Goal: Task Accomplishment & Management: Manage account settings

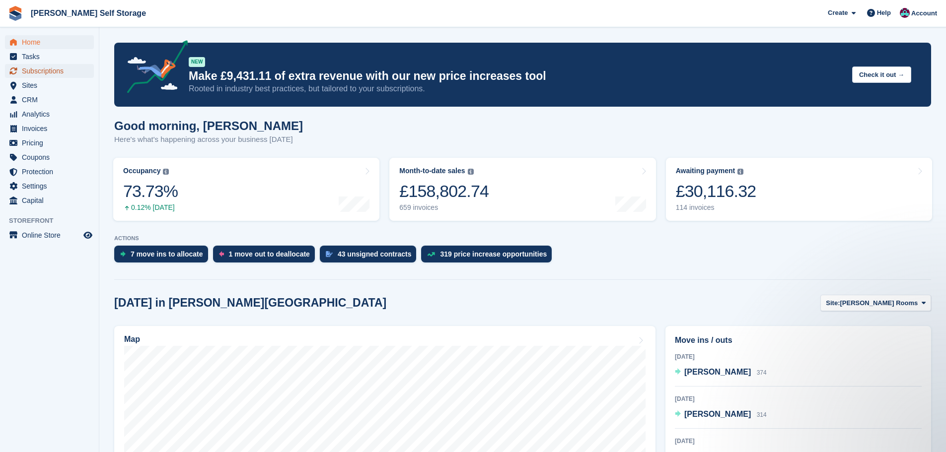
click at [48, 68] on span "Subscriptions" at bounding box center [52, 71] width 60 height 14
click at [53, 72] on span "Subscriptions" at bounding box center [52, 71] width 60 height 14
click at [54, 69] on span "Subscriptions" at bounding box center [52, 71] width 60 height 14
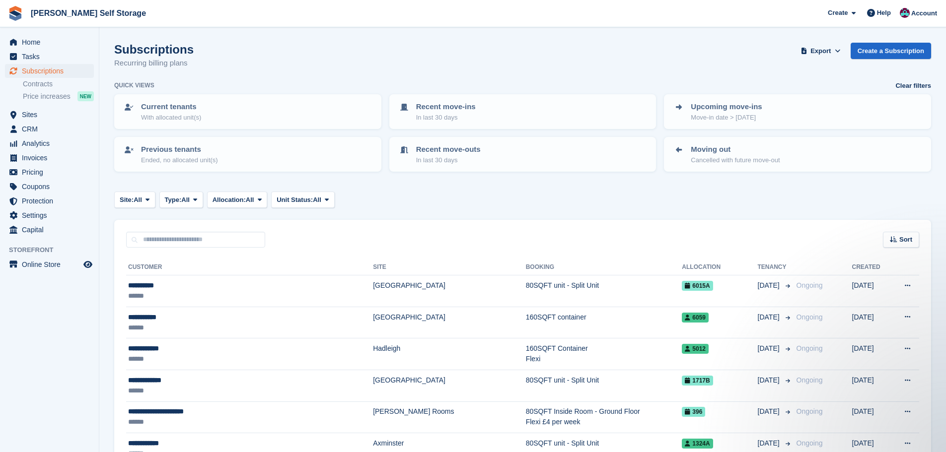
drag, startPoint x: 471, startPoint y: 183, endPoint x: 452, endPoint y: 190, distance: 19.8
drag, startPoint x: 445, startPoint y: 196, endPoint x: 436, endPoint y: 195, distance: 9.5
click at [441, 194] on div "Site: All All [PERSON_NAME] Rooms [PERSON_NAME] Containers [PERSON_NAME] Carava…" at bounding box center [522, 200] width 817 height 16
